Goal: Task Accomplishment & Management: Use online tool/utility

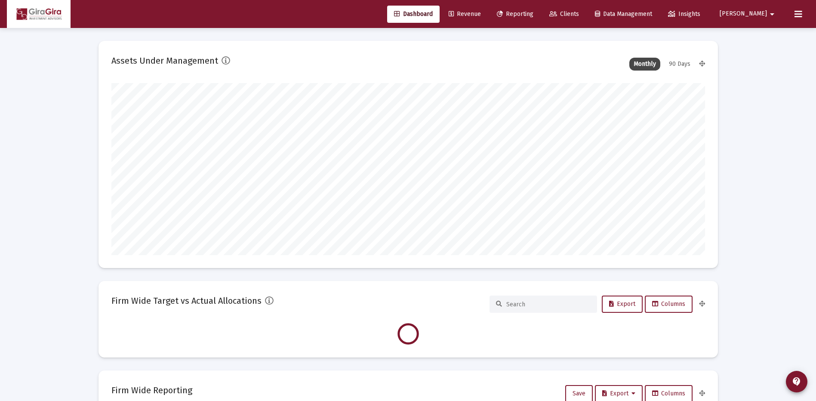
scroll to position [172, 320]
type input "[DATE]"
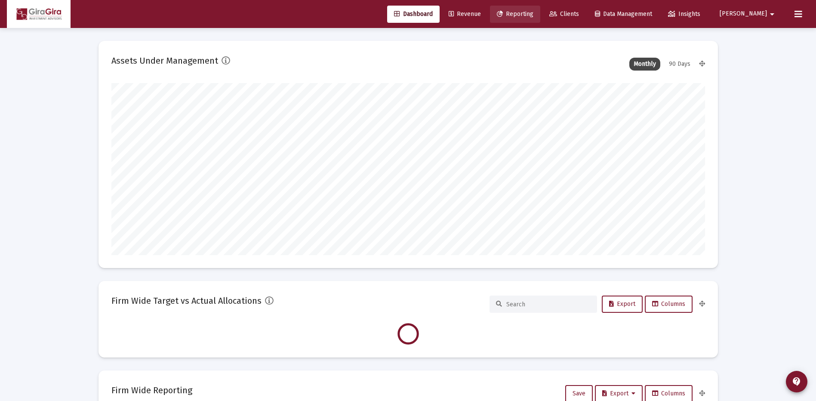
click at [534, 13] on span "Reporting" at bounding box center [515, 13] width 37 height 7
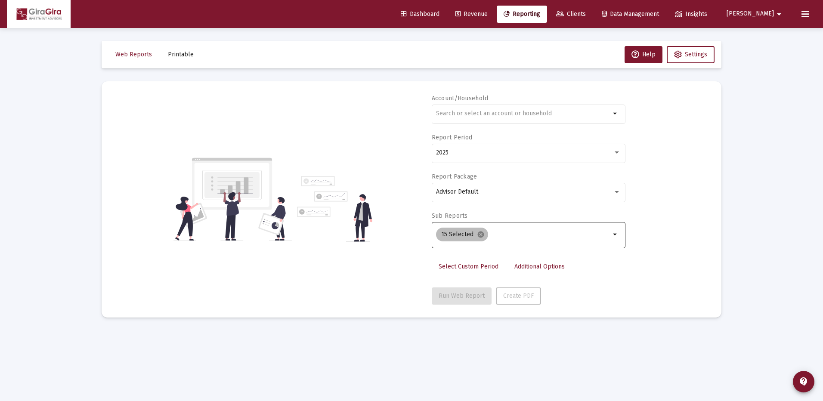
click at [479, 234] on mat-icon "cancel" at bounding box center [481, 235] width 8 height 8
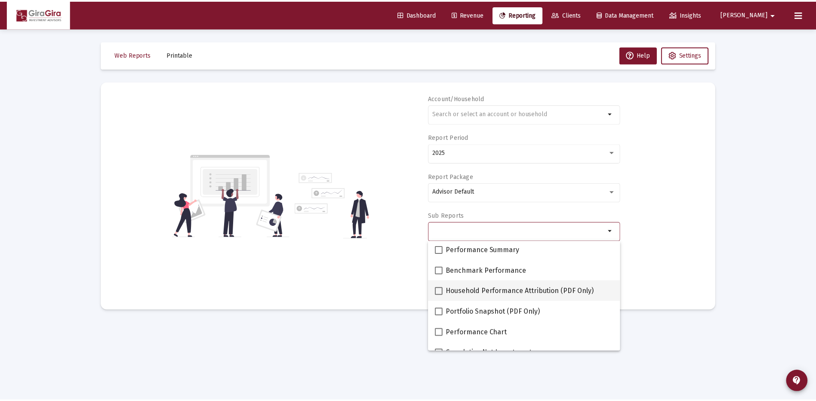
scroll to position [86, 0]
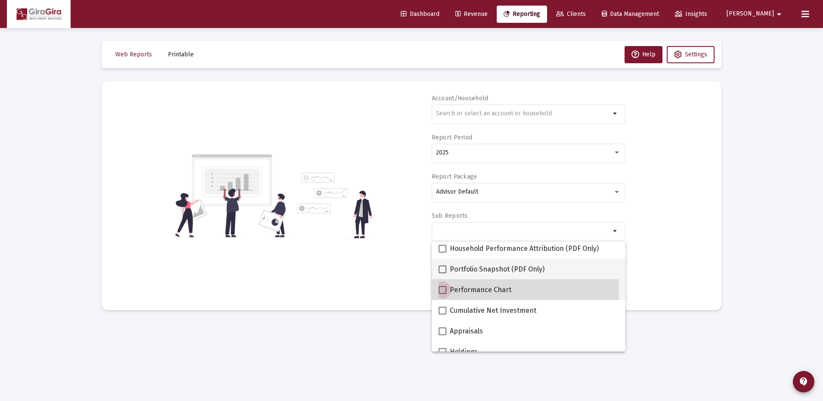
drag, startPoint x: 445, startPoint y: 289, endPoint x: 580, endPoint y: 259, distance: 137.9
click at [446, 288] on span at bounding box center [442, 290] width 8 height 8
click at [442, 294] on input "Performance Chart" at bounding box center [442, 294] width 0 height 0
checkbox input "true"
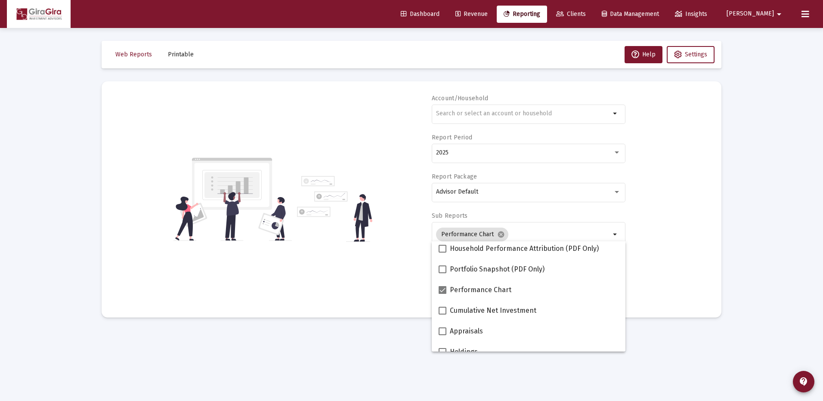
click at [662, 241] on div "Account/Household arrow_drop_down Report Period 2025 Report Package Advisor Def…" at bounding box center [411, 199] width 594 height 210
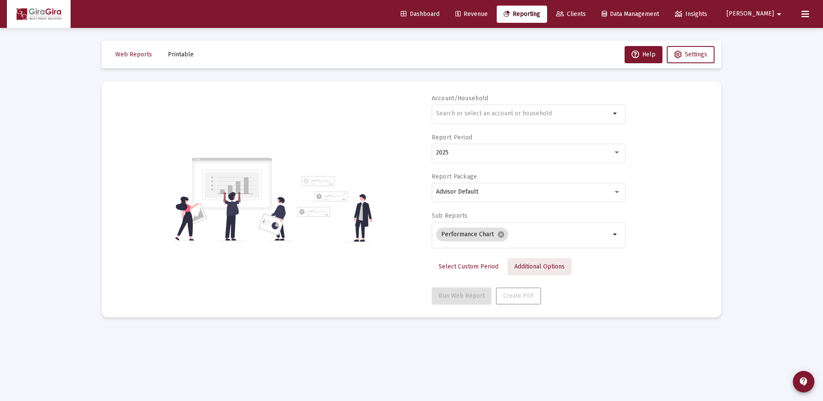
click at [538, 266] on span "Additional Options" at bounding box center [539, 266] width 50 height 7
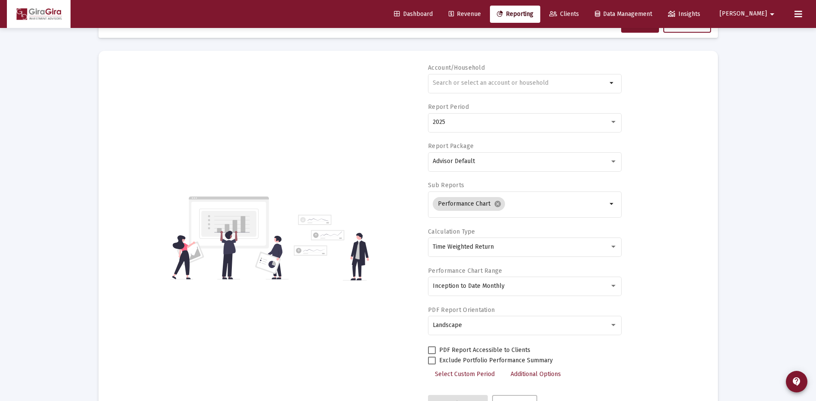
scroll to position [43, 0]
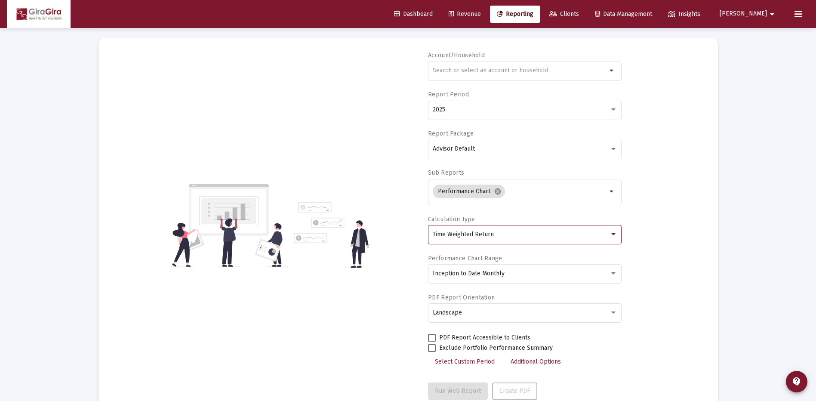
click at [464, 234] on span "Time Weighted Return" at bounding box center [463, 234] width 61 height 7
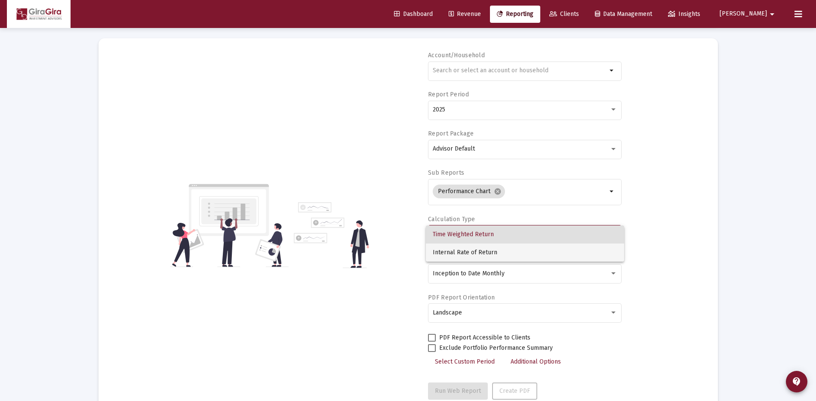
click at [463, 249] on span "Internal Rate of Return" at bounding box center [525, 253] width 185 height 18
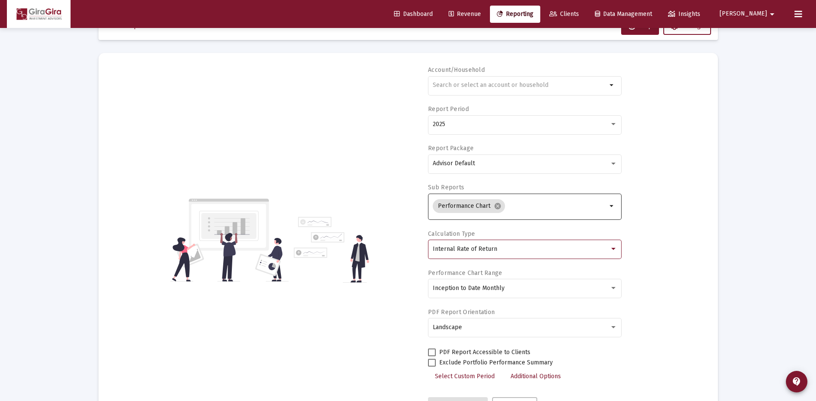
scroll to position [0, 0]
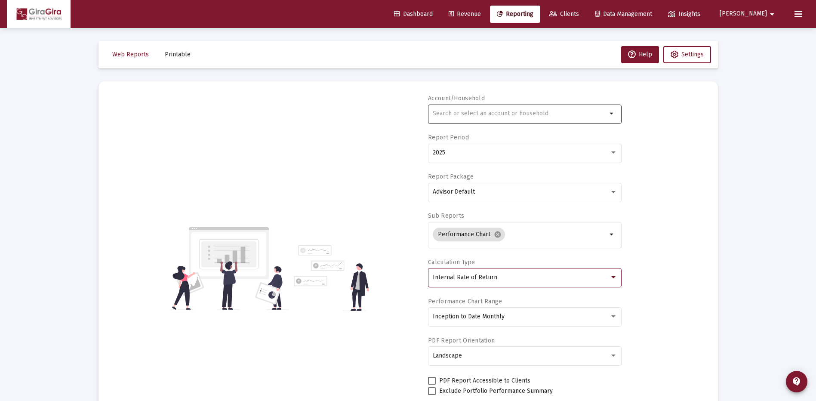
click at [438, 113] on input "text" at bounding box center [520, 113] width 174 height 7
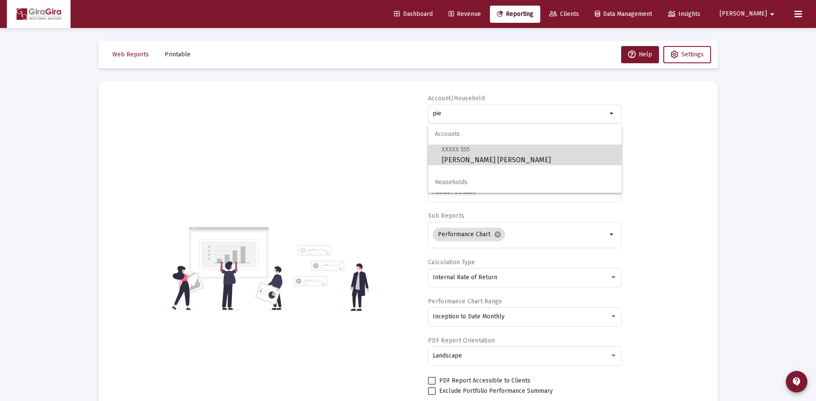
click at [474, 159] on span "XXXXX 555 [PERSON_NAME] IRA" at bounding box center [528, 154] width 173 height 21
type input "[PERSON_NAME] [PERSON_NAME]"
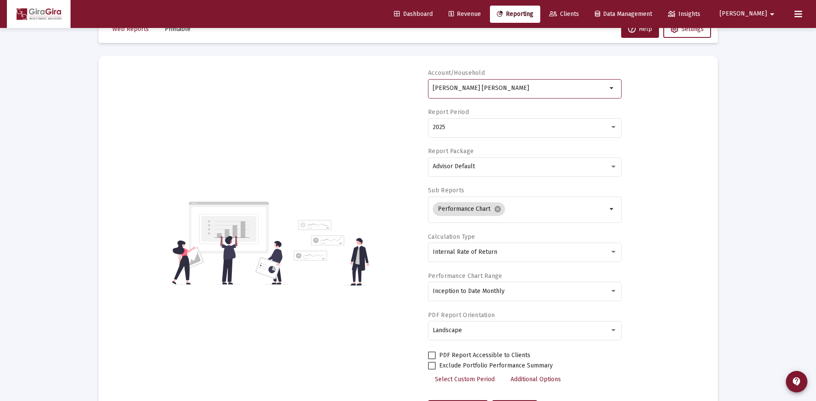
scroll to position [68, 0]
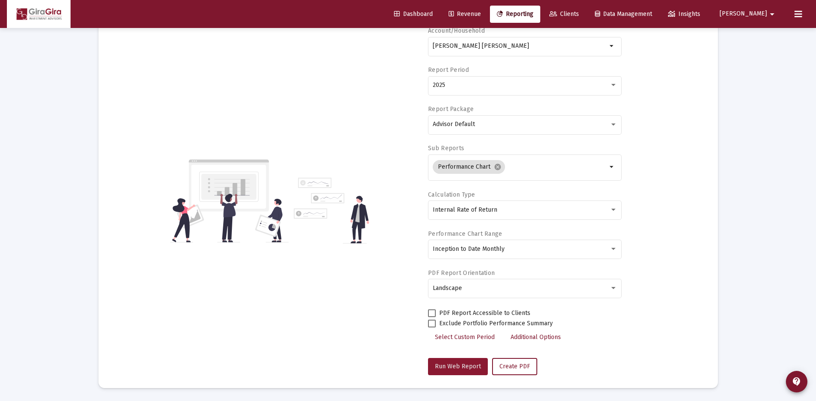
click at [457, 364] on span "Run Web Report" at bounding box center [458, 366] width 46 height 7
select select "View all"
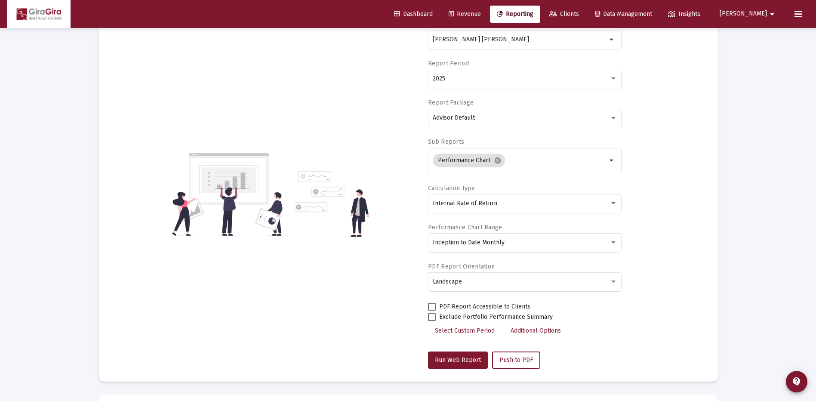
scroll to position [0, 0]
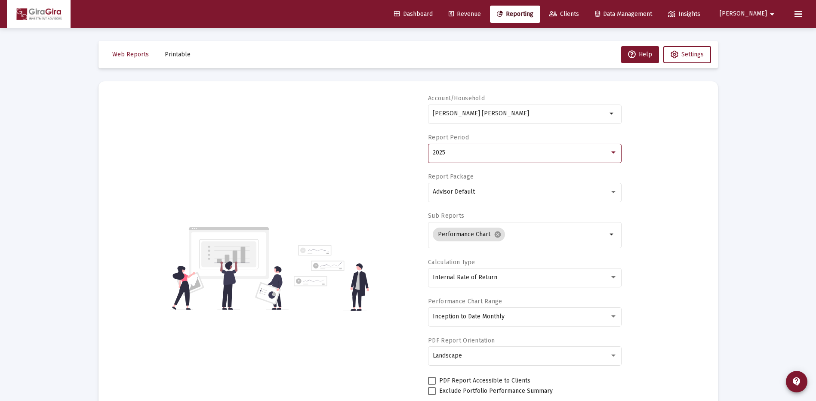
click at [441, 154] on span "2025" at bounding box center [439, 152] width 12 height 7
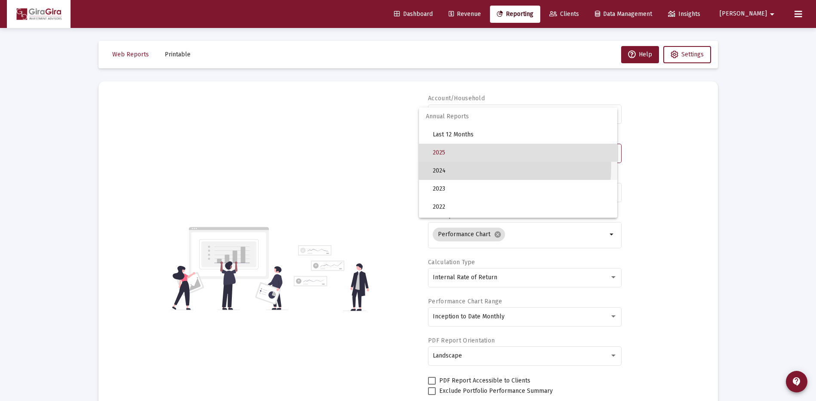
click at [443, 167] on span "2024" at bounding box center [522, 171] width 178 height 18
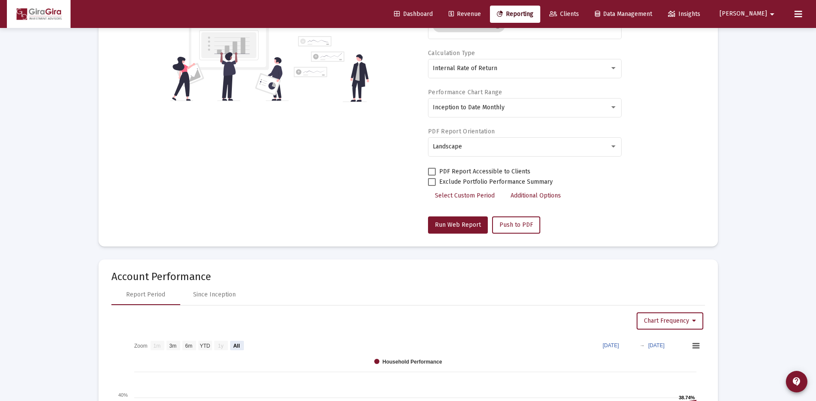
scroll to position [215, 0]
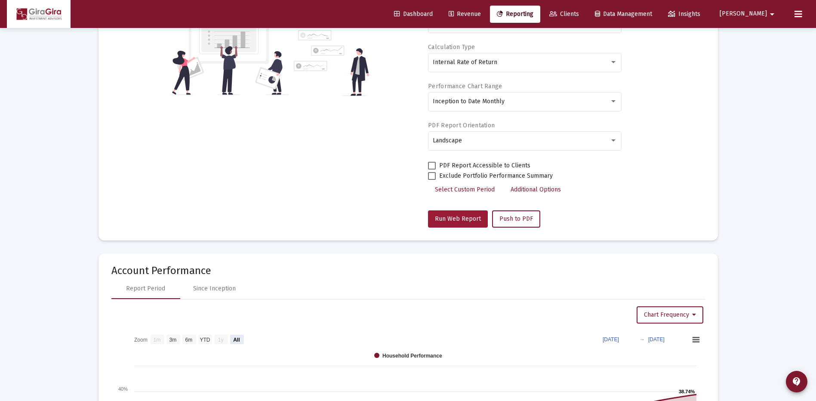
click at [460, 212] on div "Account/Household [PERSON_NAME] IRA arrow_drop_down Report Period 2024 Report P…" at bounding box center [525, 53] width 194 height 349
click at [475, 217] on span "Run Web Report" at bounding box center [458, 218] width 46 height 7
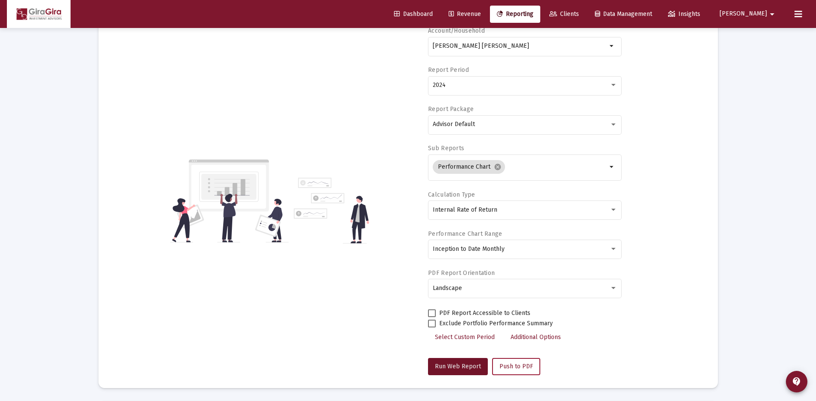
select select "View all"
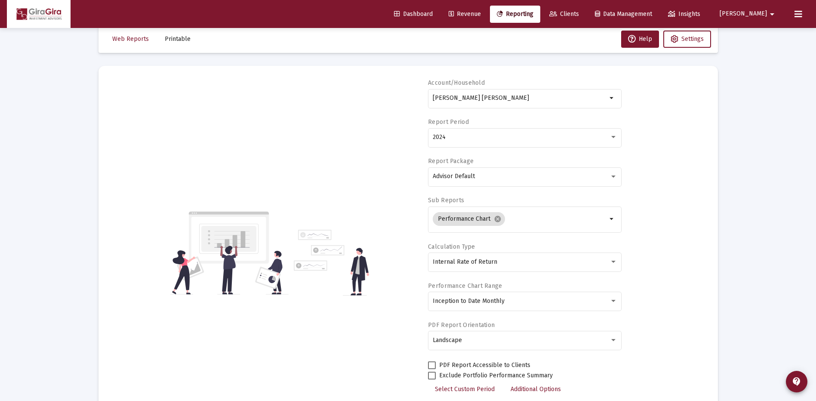
scroll to position [0, 0]
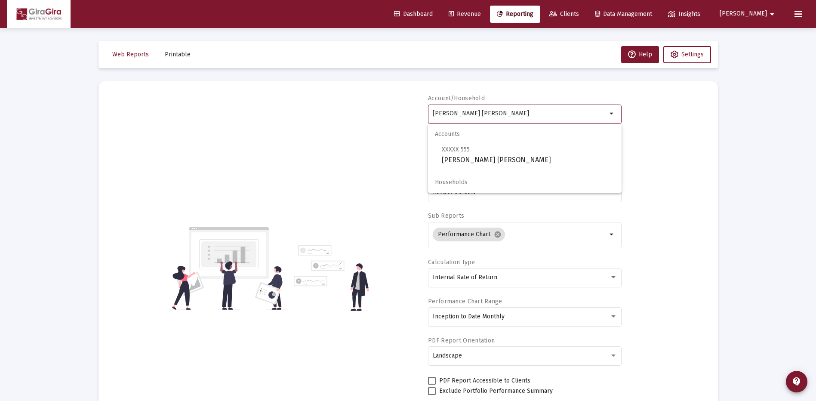
drag, startPoint x: 433, startPoint y: 111, endPoint x: 750, endPoint y: 100, distance: 317.8
click at [750, 100] on div "Loading... Web Reports Printable Help Settings Account/Household [PERSON_NAME] …" at bounding box center [408, 407] width 816 height 815
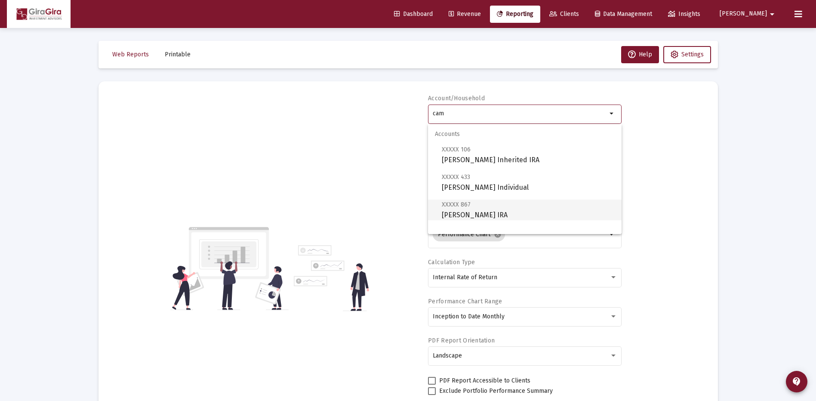
click at [481, 212] on span "XXXXX 867 [PERSON_NAME] IRA" at bounding box center [528, 209] width 173 height 21
type input "[PERSON_NAME] IRA"
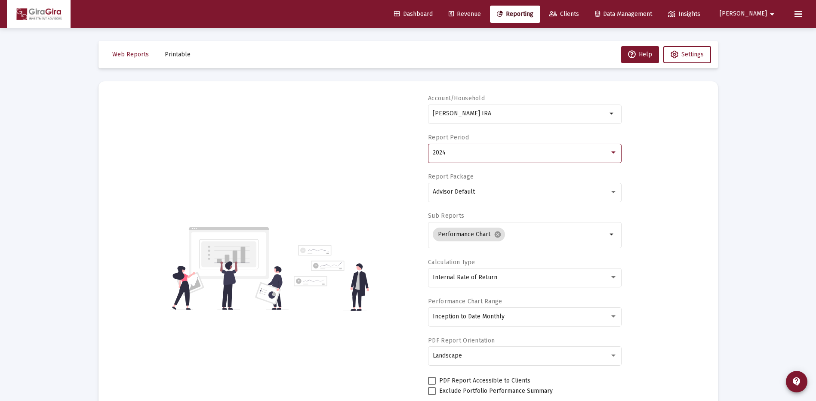
click at [445, 151] on span "2024" at bounding box center [439, 152] width 13 height 7
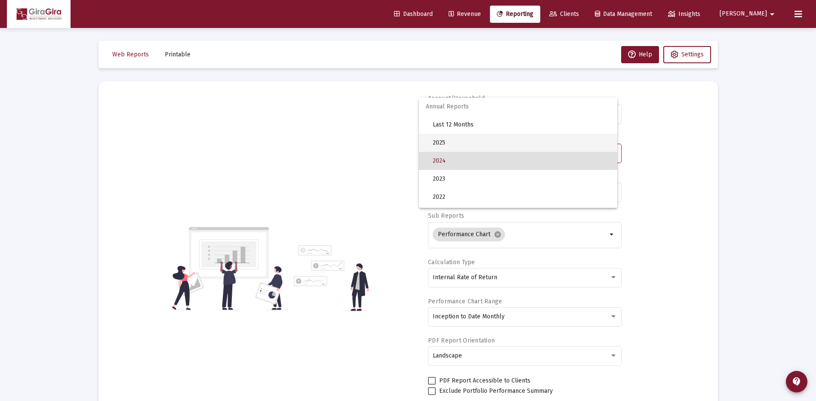
scroll to position [8, 0]
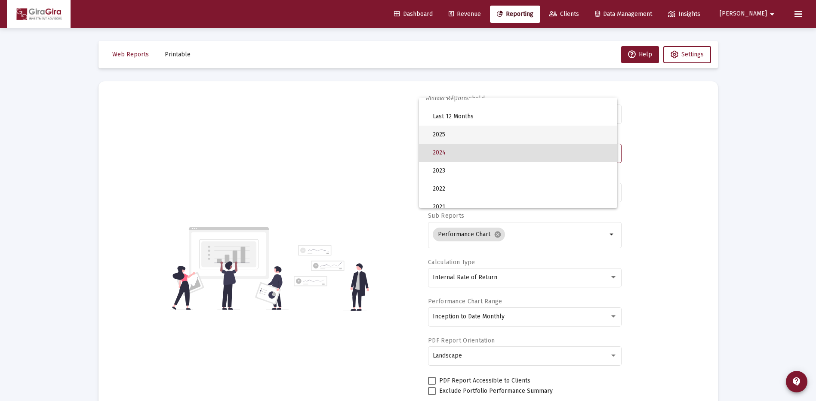
click at [446, 134] on span "2025" at bounding box center [522, 135] width 178 height 18
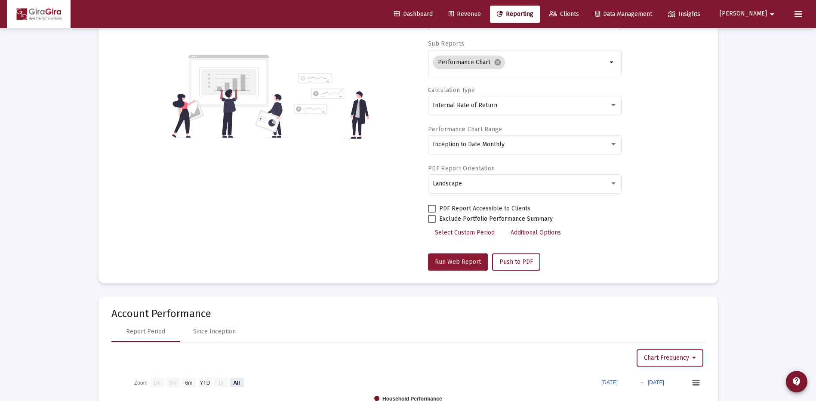
click at [461, 261] on span "Run Web Report" at bounding box center [458, 261] width 46 height 7
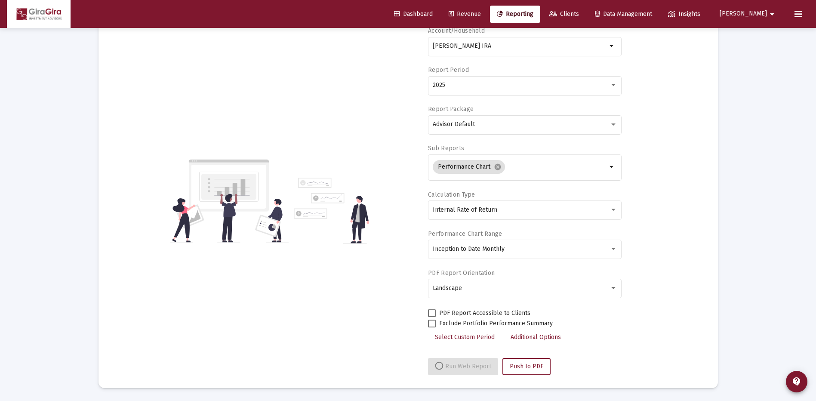
select select "View all"
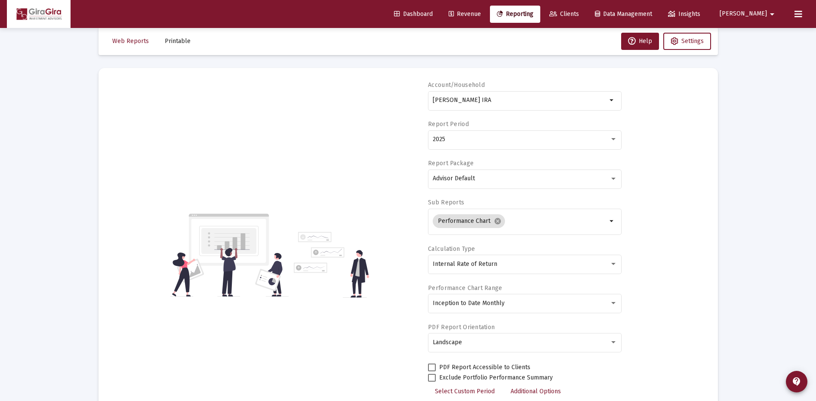
scroll to position [0, 0]
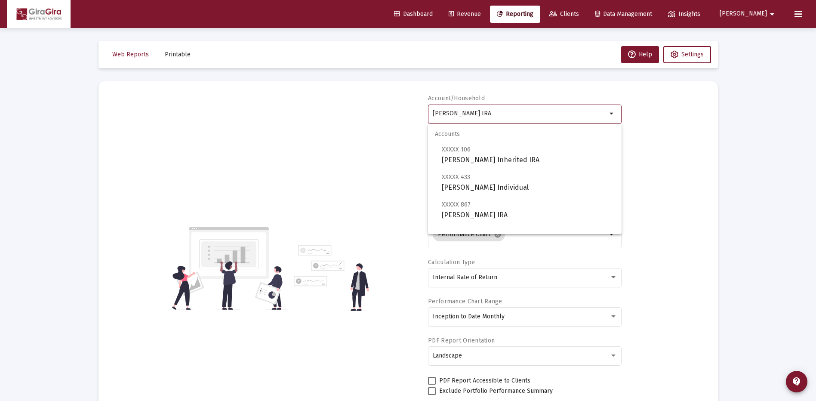
drag, startPoint x: 434, startPoint y: 111, endPoint x: 566, endPoint y: 121, distance: 132.4
click at [566, 121] on div "[PERSON_NAME] IRA" at bounding box center [520, 113] width 174 height 21
click at [503, 158] on span "XXXXX 621 [PERSON_NAME] JTWROS" at bounding box center [528, 154] width 173 height 21
type input "[PERSON_NAME] JTWROS"
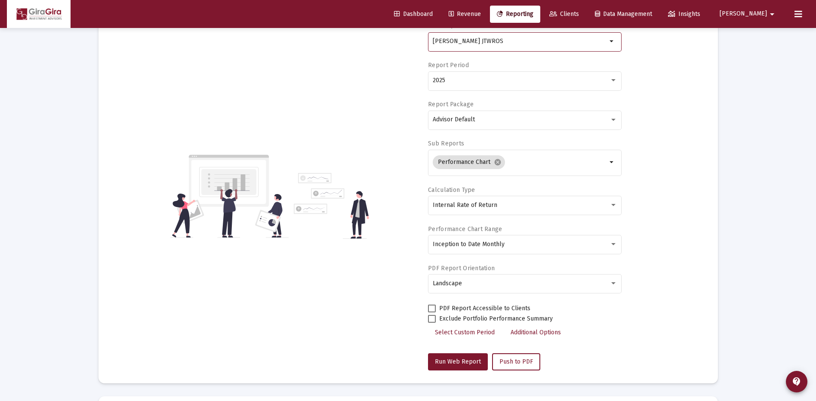
scroll to position [129, 0]
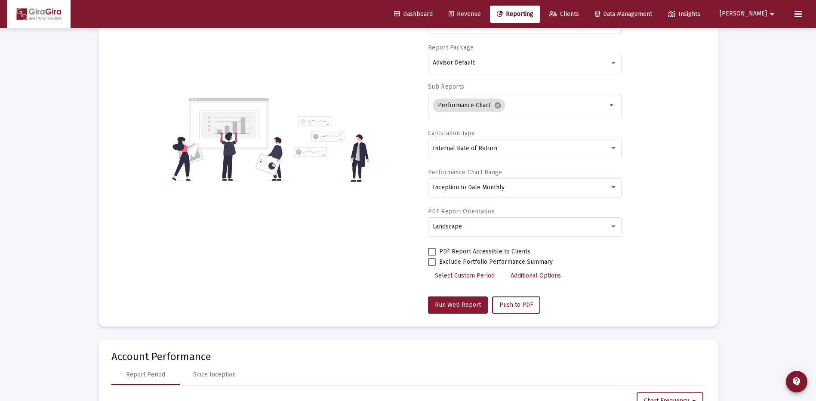
click at [467, 303] on span "Run Web Report" at bounding box center [458, 304] width 46 height 7
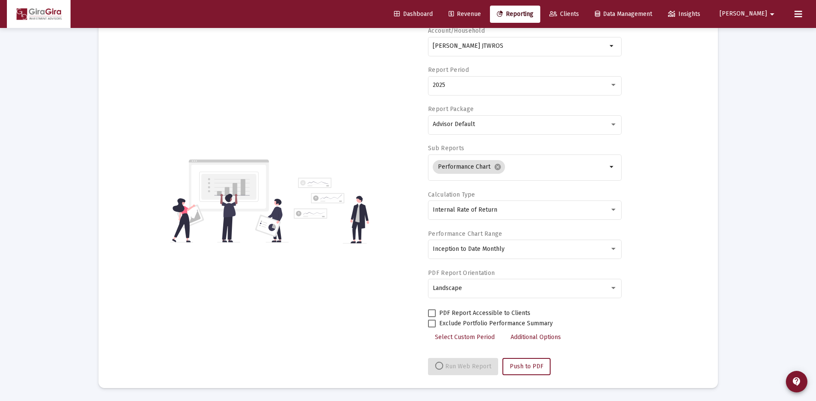
select select "View all"
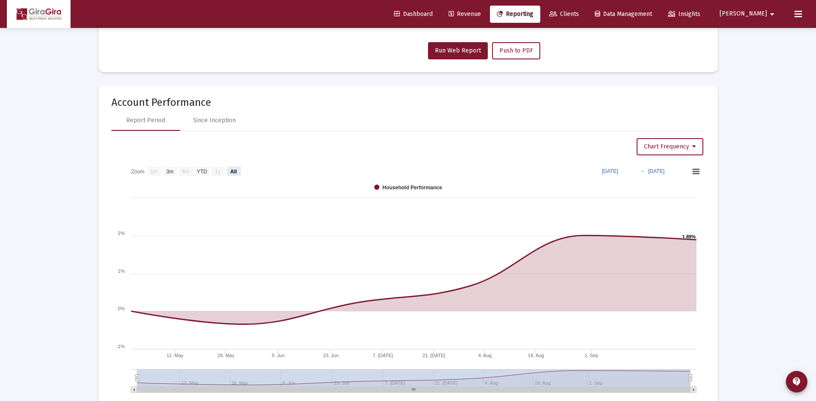
scroll to position [387, 0]
